Goal: Register for event/course

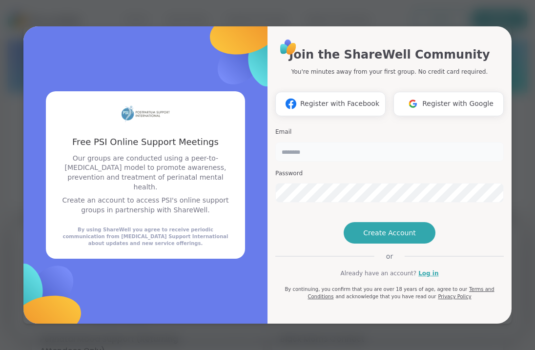
click at [314, 142] on input "email" at bounding box center [389, 152] width 228 height 20
type input "**********"
click at [404, 238] on span "Create Account" at bounding box center [389, 233] width 53 height 10
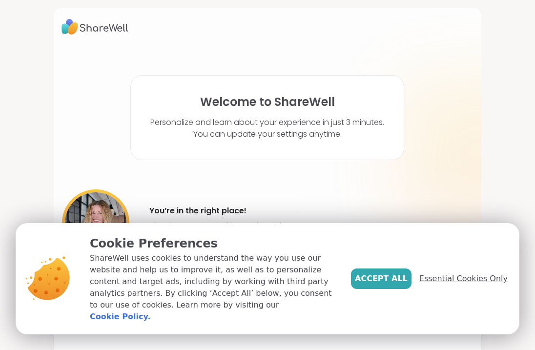
click at [463, 283] on span "Essential Cookies Only" at bounding box center [463, 279] width 88 height 12
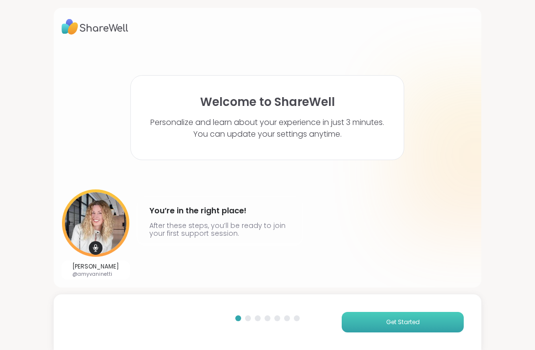
click at [387, 321] on span "Get Started" at bounding box center [403, 322] width 34 height 9
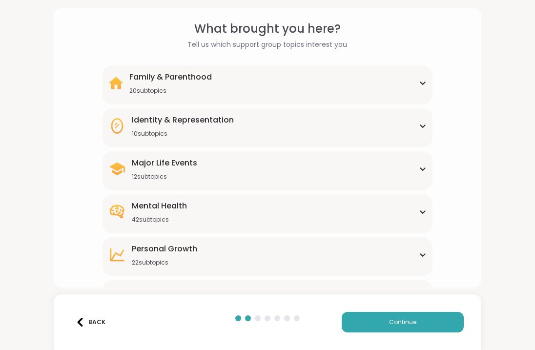
scroll to position [34, 0]
click at [293, 80] on div "Family & Parenthood 20 subtopics" at bounding box center [267, 82] width 318 height 23
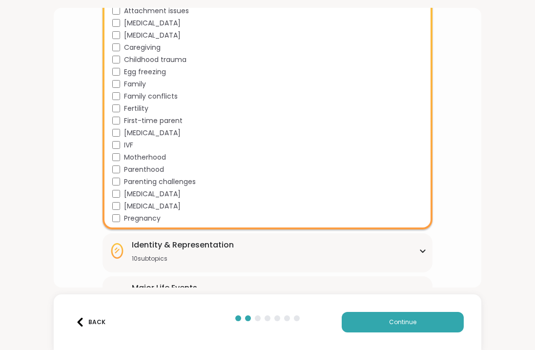
scroll to position [152, 0]
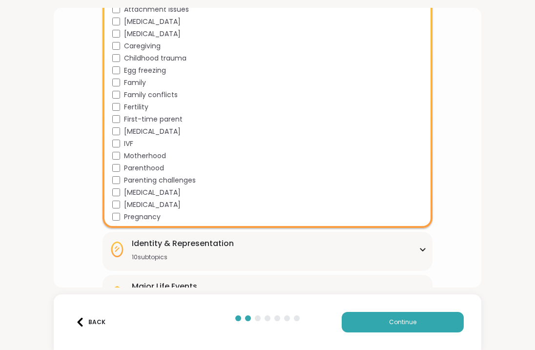
click at [467, 243] on div "What brought you here? Tell us which support group topics interest you Family &…" at bounding box center [267, 193] width 412 height 584
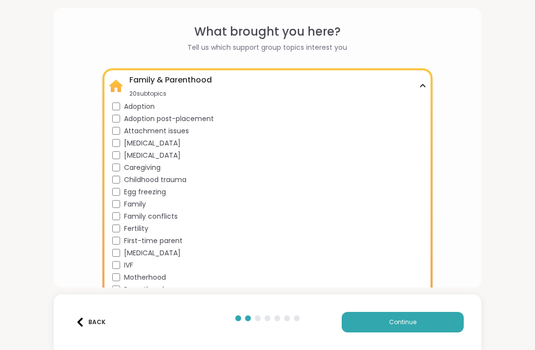
scroll to position [10, 0]
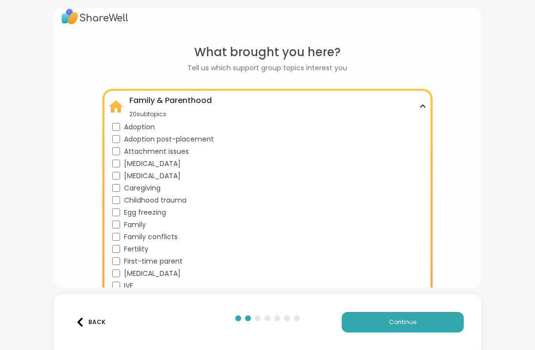
click at [422, 108] on icon at bounding box center [423, 106] width 8 height 5
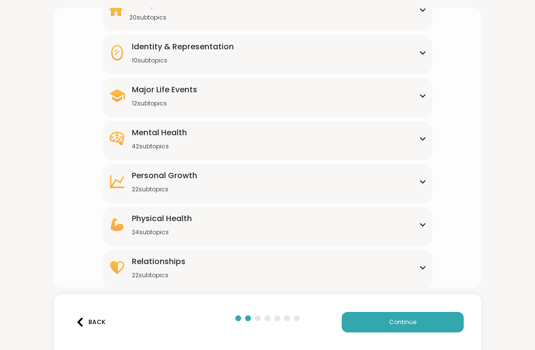
scroll to position [108, 0]
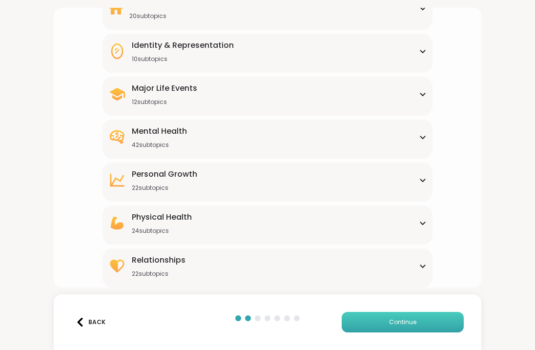
click at [412, 321] on span "Continue" at bounding box center [402, 322] width 27 height 9
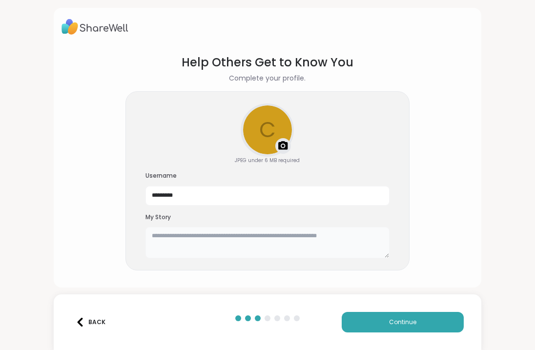
click at [162, 239] on textarea at bounding box center [267, 242] width 244 height 31
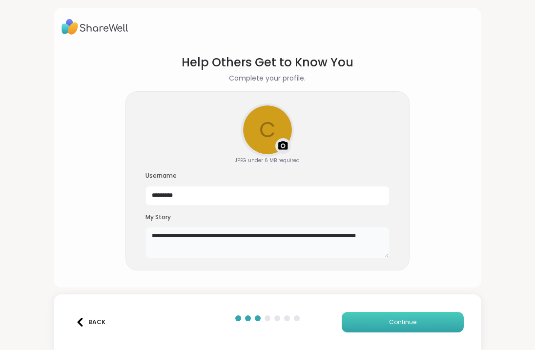
type textarea "**********"
click at [386, 327] on button "Continue" at bounding box center [403, 322] width 122 height 20
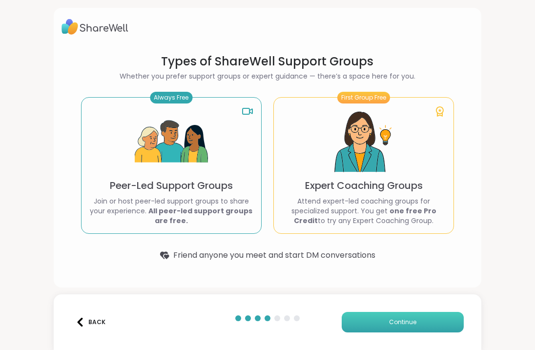
click at [379, 320] on button "Continue" at bounding box center [403, 322] width 122 height 20
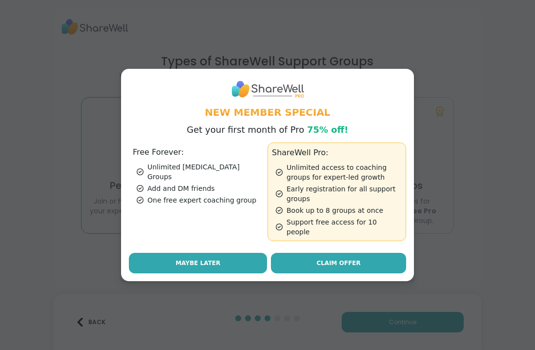
click at [247, 256] on button "Maybe Later" at bounding box center [198, 263] width 138 height 20
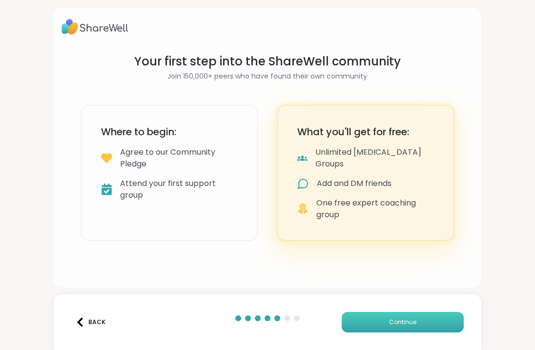
click at [374, 325] on button "Continue" at bounding box center [403, 322] width 122 height 20
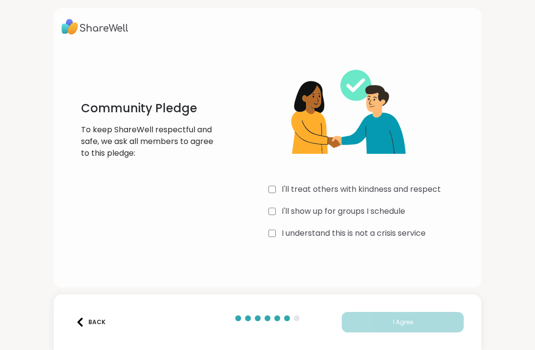
click at [276, 211] on div "I'll show up for groups I schedule" at bounding box center [370, 211] width 205 height 12
click at [277, 233] on div "I understand this is not a crisis service" at bounding box center [370, 233] width 205 height 12
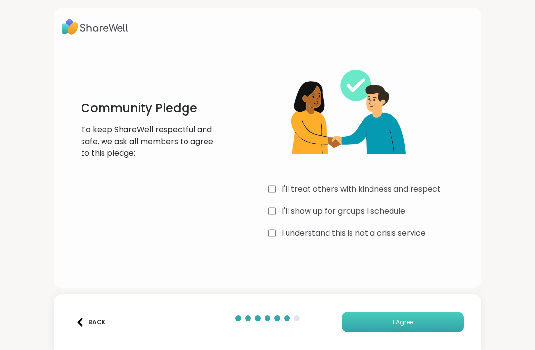
click at [394, 321] on span "I Agree" at bounding box center [403, 322] width 20 height 9
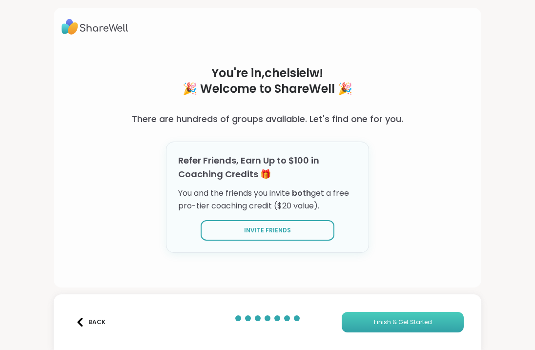
click at [394, 321] on span "Finish & Get Started" at bounding box center [403, 322] width 58 height 9
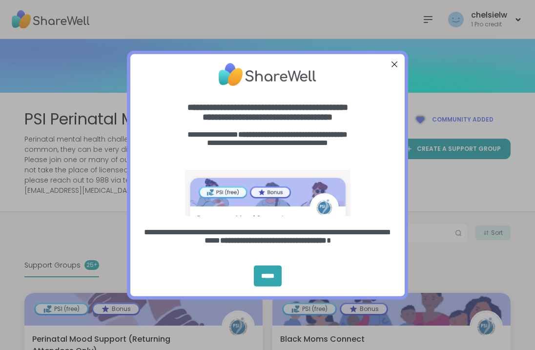
click at [393, 65] on div "Close Step" at bounding box center [394, 64] width 13 height 13
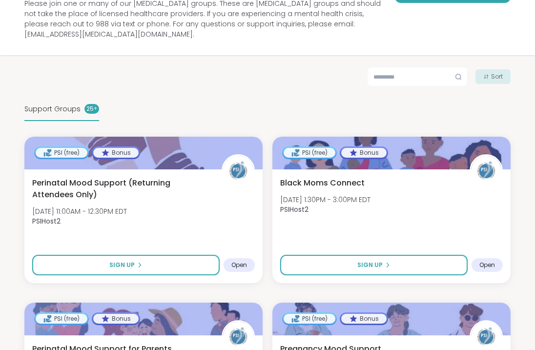
scroll to position [157, 0]
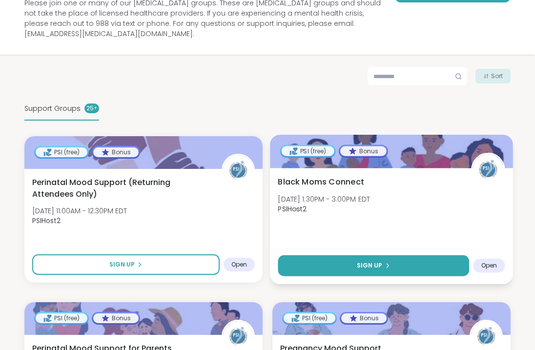
click at [350, 257] on button "Sign Up" at bounding box center [373, 265] width 191 height 21
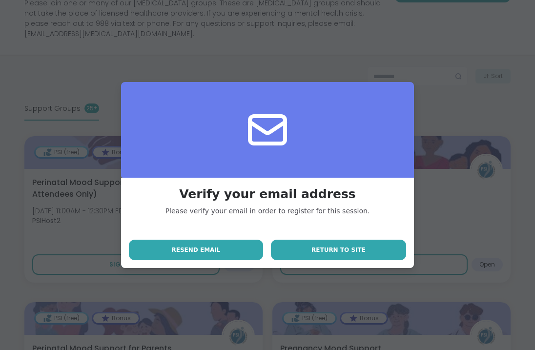
click at [364, 250] on button "Return to site" at bounding box center [338, 250] width 135 height 20
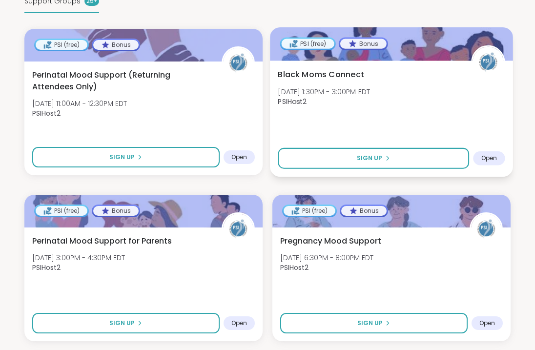
scroll to position [266, 0]
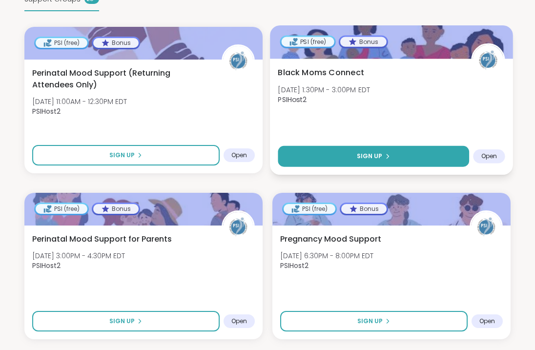
click at [371, 152] on button "Sign Up" at bounding box center [373, 156] width 191 height 21
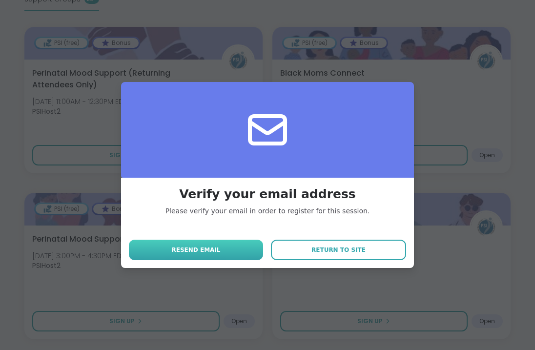
click at [216, 255] on button "Resend email" at bounding box center [196, 250] width 134 height 20
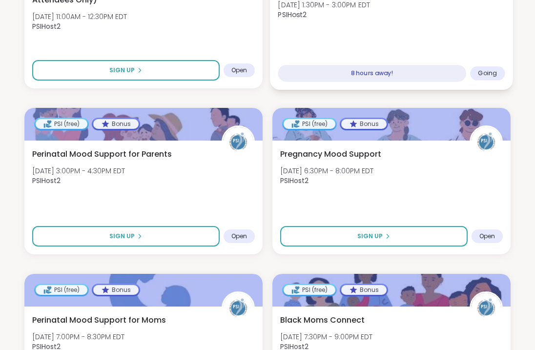
scroll to position [0, 0]
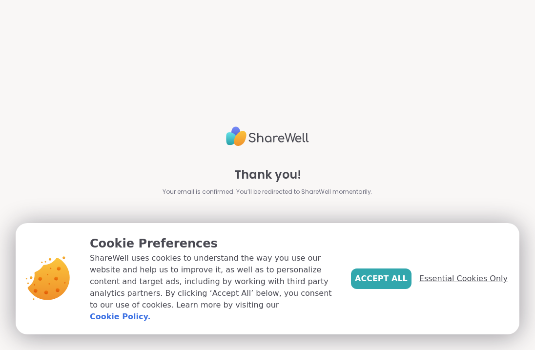
click at [469, 284] on span "Essential Cookies Only" at bounding box center [463, 279] width 88 height 12
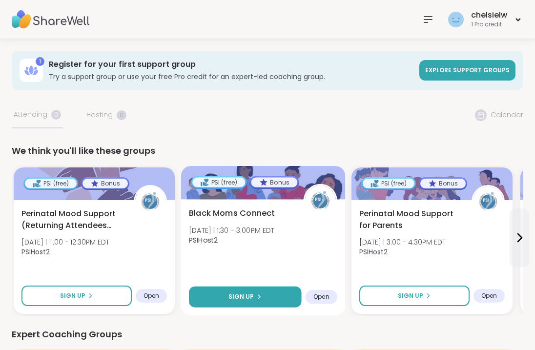
click at [286, 304] on button "Sign Up" at bounding box center [245, 296] width 113 height 21
select select "**"
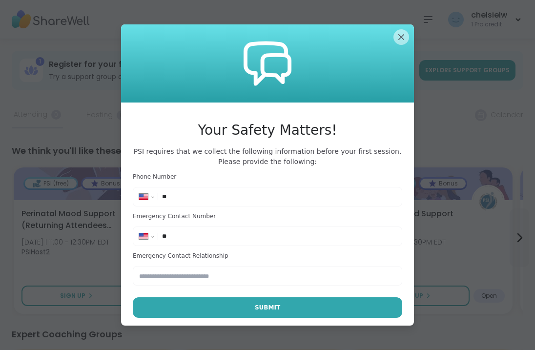
click at [201, 197] on input "**" at bounding box center [279, 197] width 234 height 10
type input "**********"
click at [185, 237] on input "**" at bounding box center [279, 236] width 234 height 10
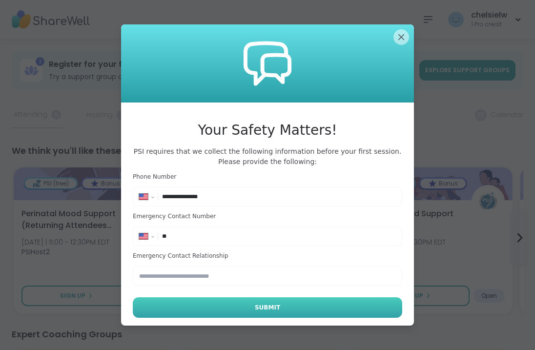
click at [197, 306] on button "Submit" at bounding box center [267, 307] width 269 height 20
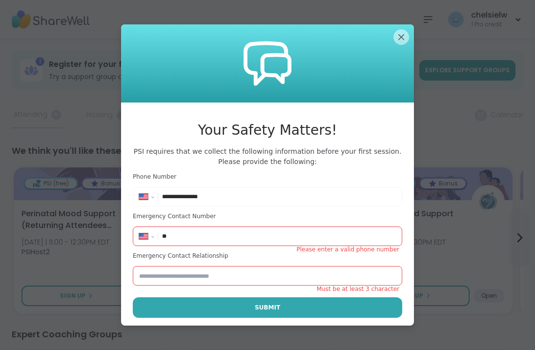
click at [183, 237] on input "**" at bounding box center [279, 236] width 234 height 10
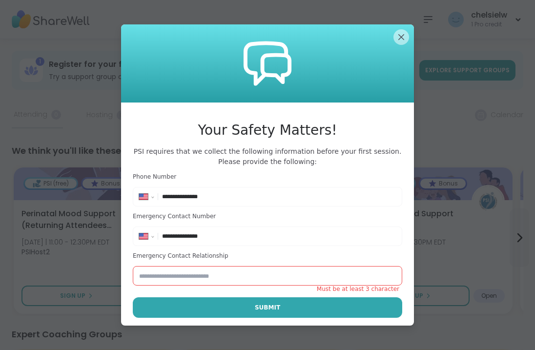
type input "**********"
click at [173, 279] on input "text" at bounding box center [267, 276] width 269 height 20
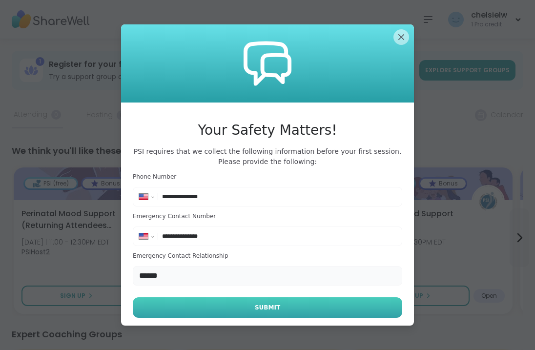
type input "******"
click at [183, 311] on button "Submit" at bounding box center [267, 307] width 269 height 20
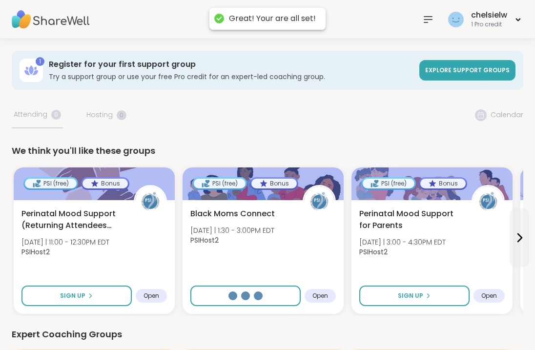
select select "**"
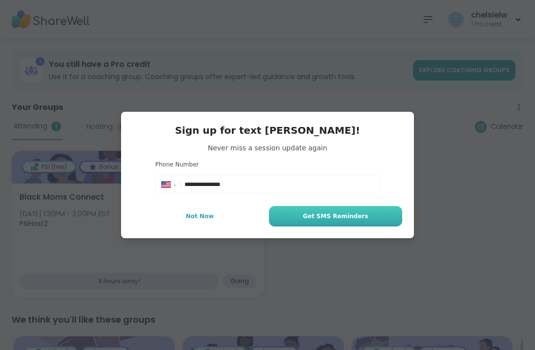
click at [299, 220] on button "Get SMS Reminders" at bounding box center [335, 216] width 133 height 20
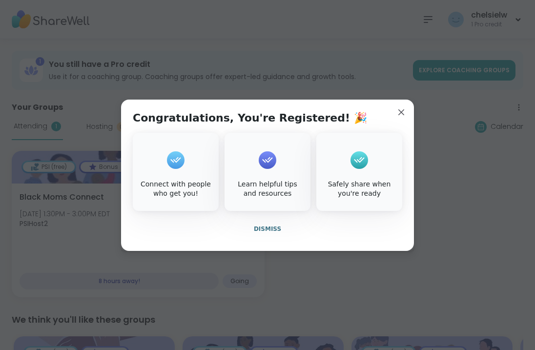
click at [272, 228] on span "Dismiss" at bounding box center [267, 228] width 27 height 7
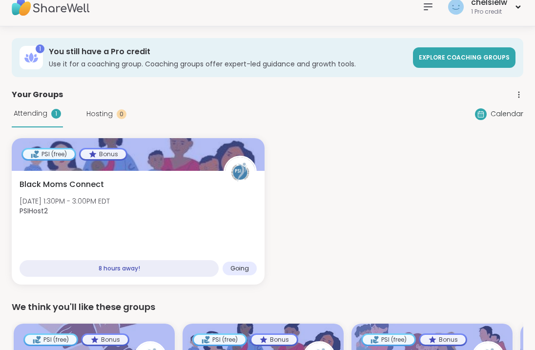
scroll to position [12, 0]
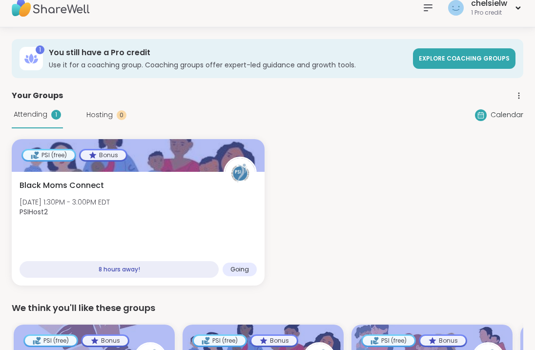
click at [506, 112] on span "Calendar" at bounding box center [506, 115] width 33 height 10
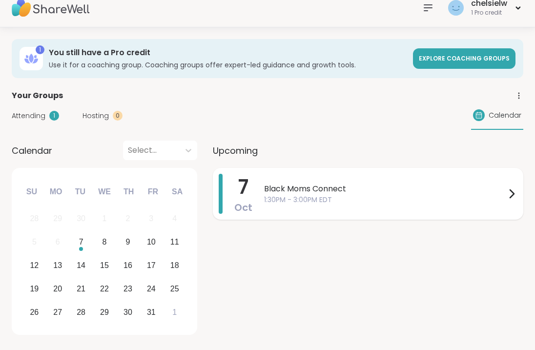
click at [335, 194] on span "Black Moms Connect" at bounding box center [385, 189] width 242 height 12
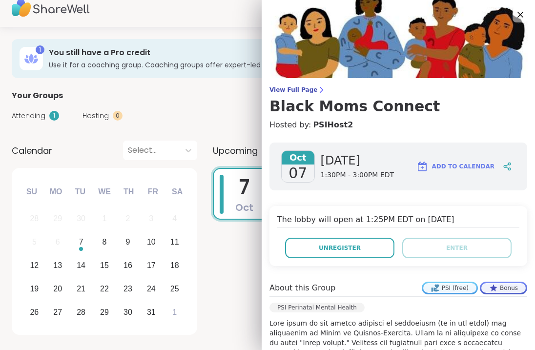
click at [445, 163] on span "Add to Calendar" at bounding box center [463, 166] width 62 height 9
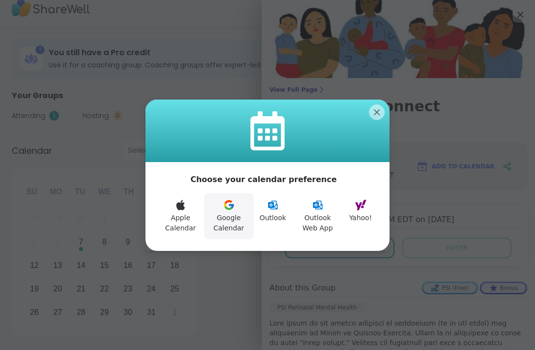
click at [229, 219] on button "Google Calendar" at bounding box center [229, 216] width 50 height 46
